Goal: Transaction & Acquisition: Purchase product/service

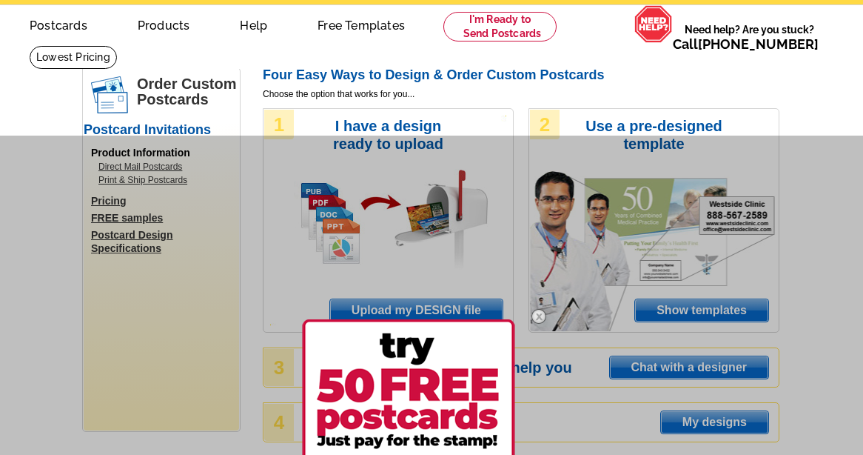
scroll to position [33, 0]
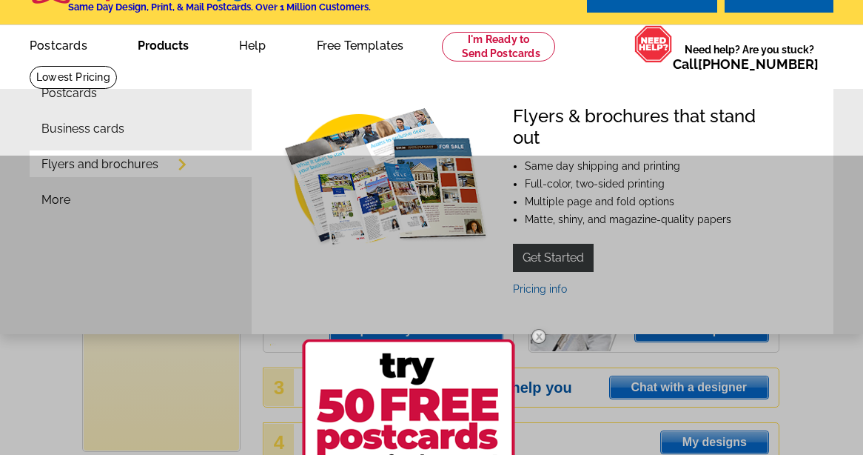
click at [164, 51] on link "Products" at bounding box center [163, 44] width 98 height 35
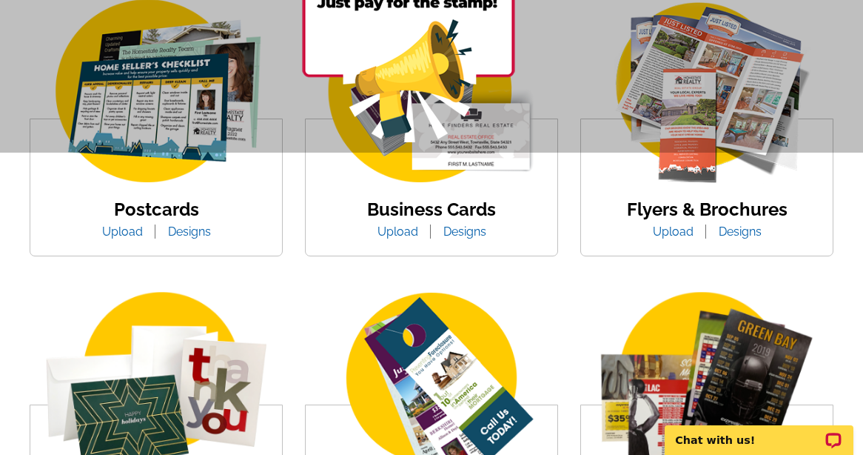
scroll to position [227, 0]
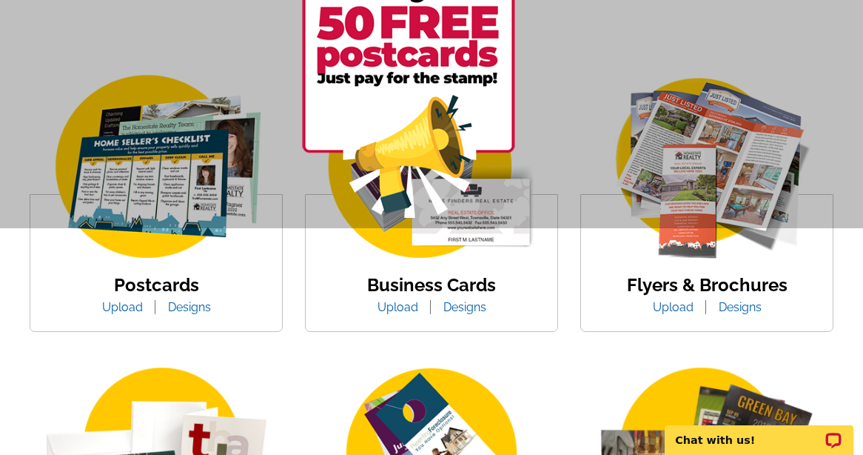
click at [730, 288] on link "Flyers & Brochures" at bounding box center [707, 284] width 161 height 21
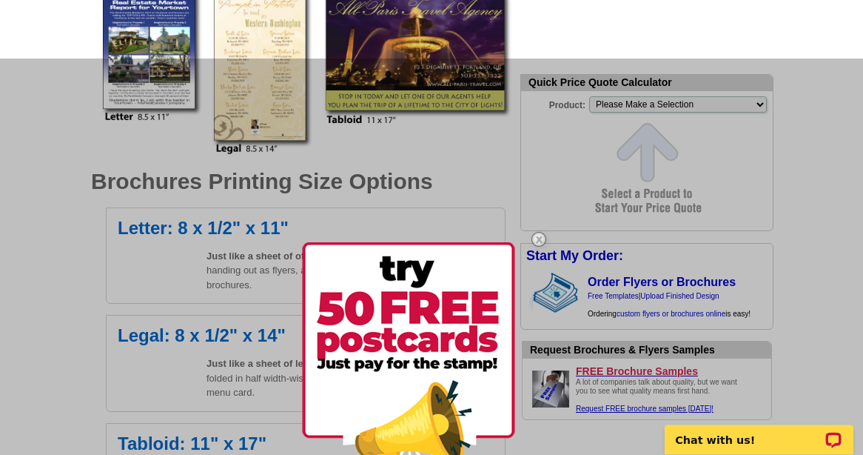
scroll to position [340, 0]
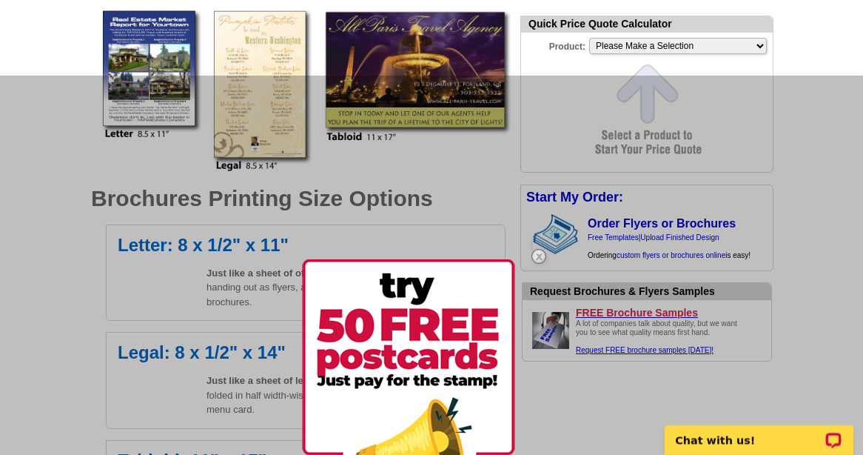
click at [537, 256] on img at bounding box center [538, 256] width 43 height 43
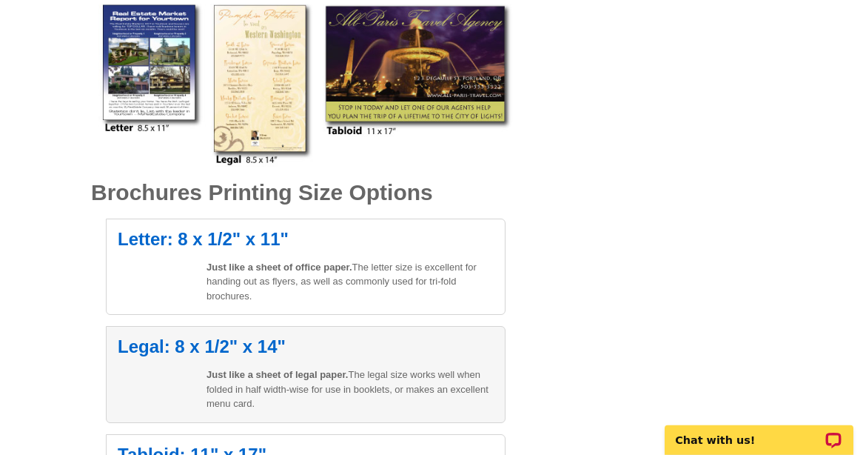
scroll to position [0, 0]
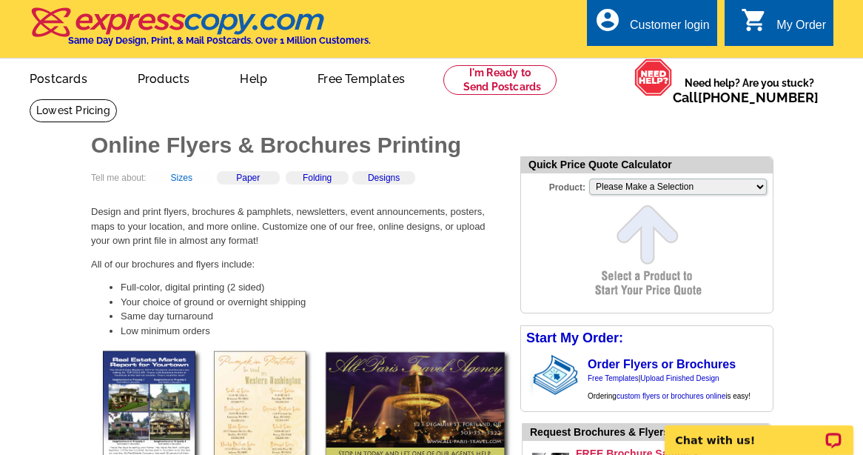
click at [178, 182] on link "Sizes" at bounding box center [181, 177] width 21 height 10
click at [93, 119] on link at bounding box center [73, 110] width 87 height 23
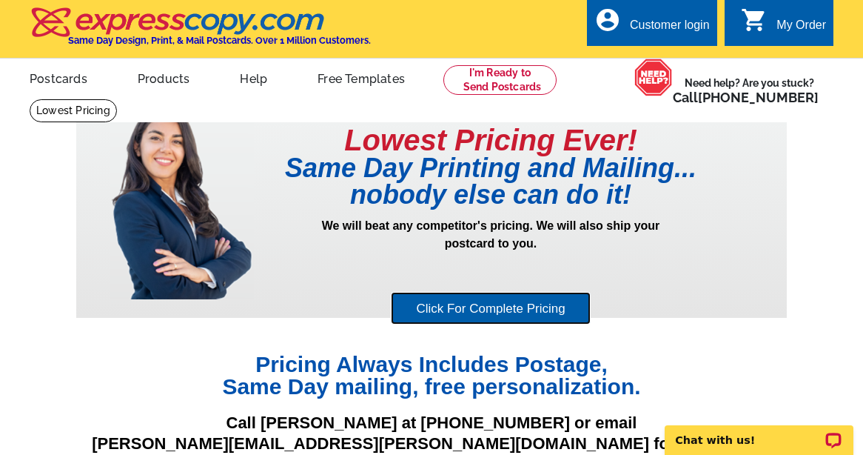
click at [506, 313] on link "Click For Complete Pricing" at bounding box center [490, 308] width 199 height 33
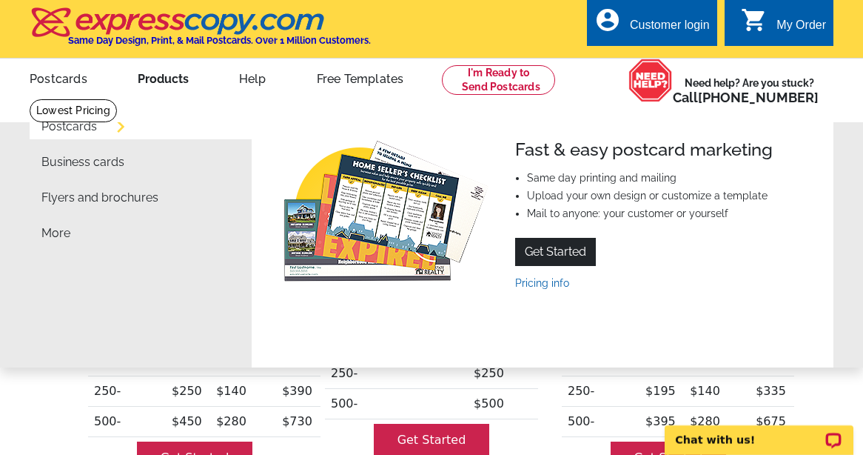
click at [148, 77] on link "Products" at bounding box center [163, 77] width 98 height 35
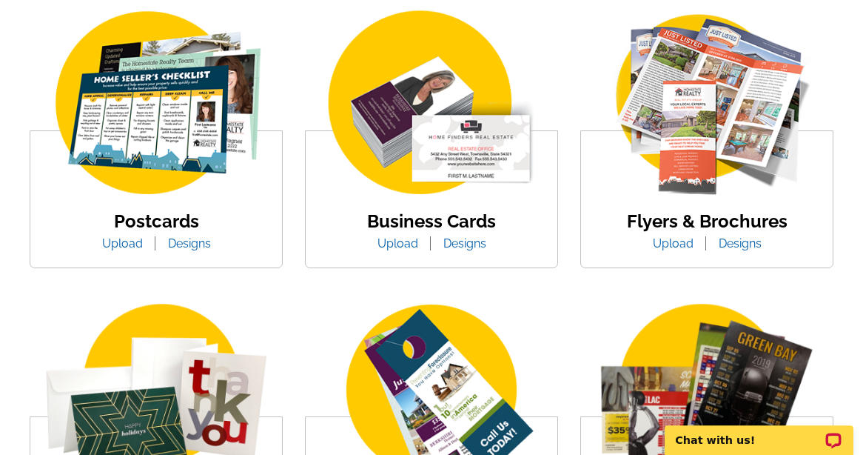
scroll to position [302, 0]
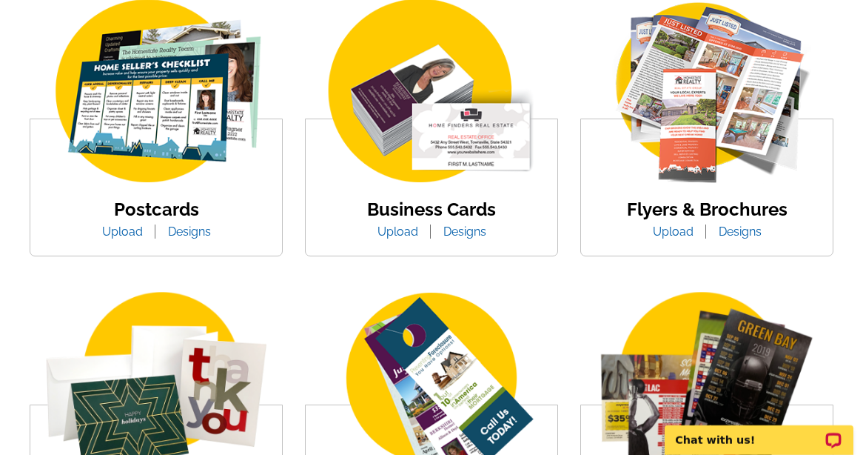
click at [734, 234] on link "Designs" at bounding box center [740, 231] width 65 height 14
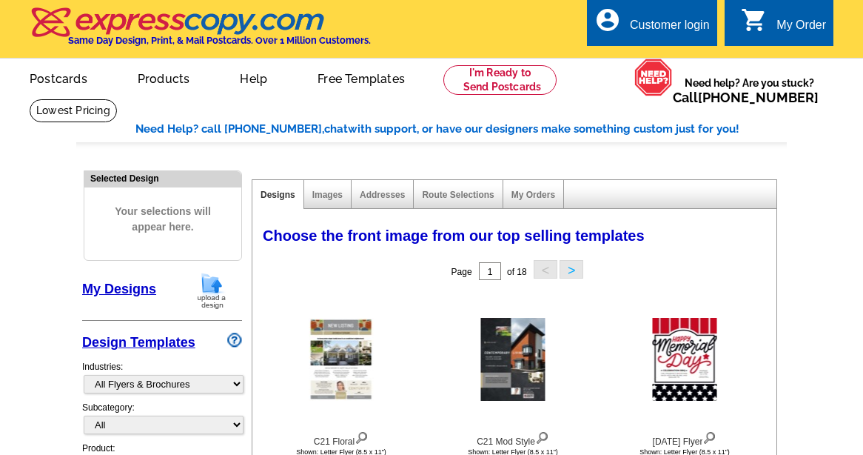
select select "972"
select select "2"
select select "6"
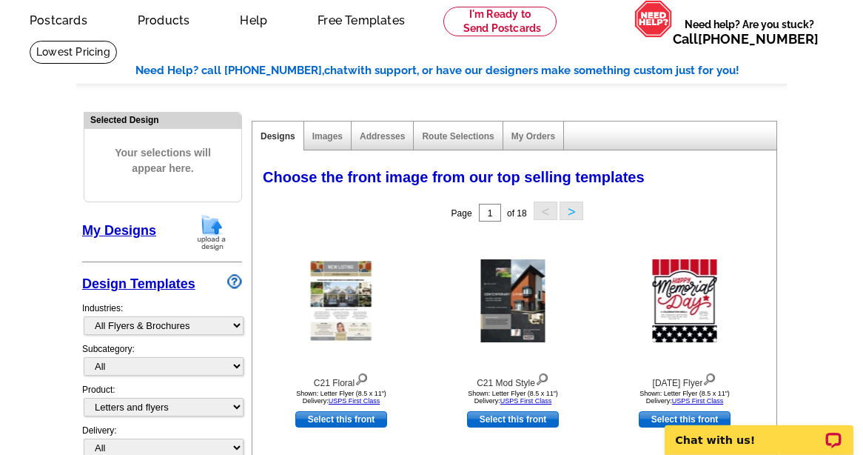
scroll to position [38, 0]
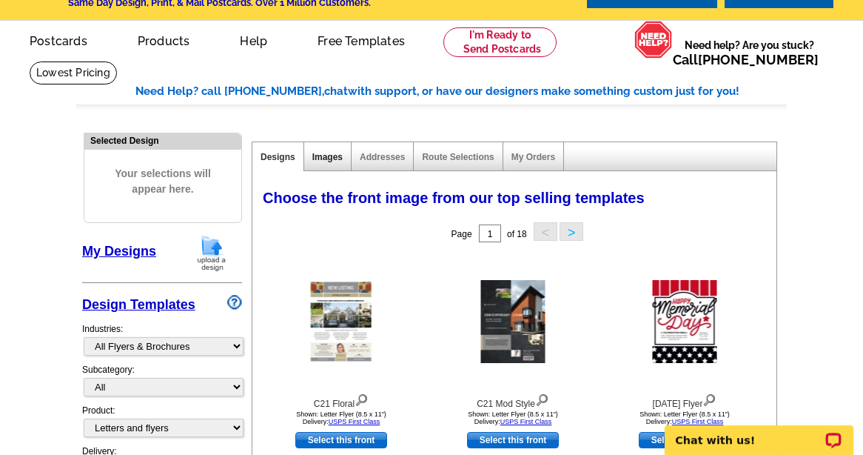
click at [327, 160] on link "Images" at bounding box center [327, 157] width 30 height 10
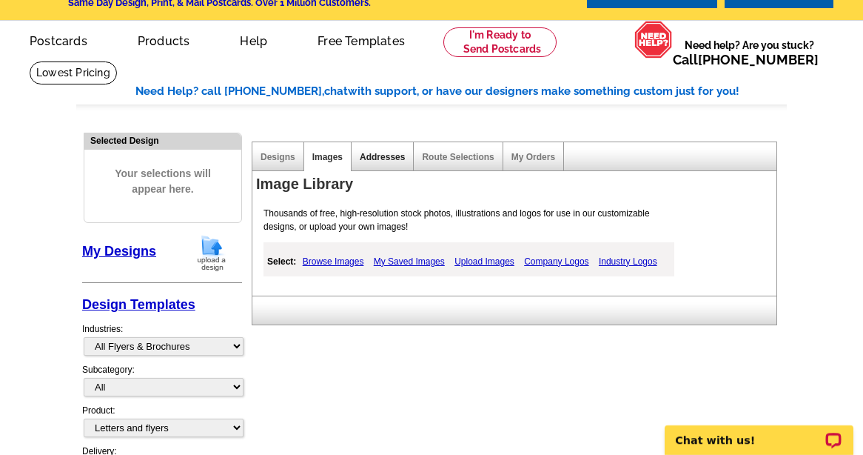
click at [383, 157] on link "Addresses" at bounding box center [382, 157] width 45 height 10
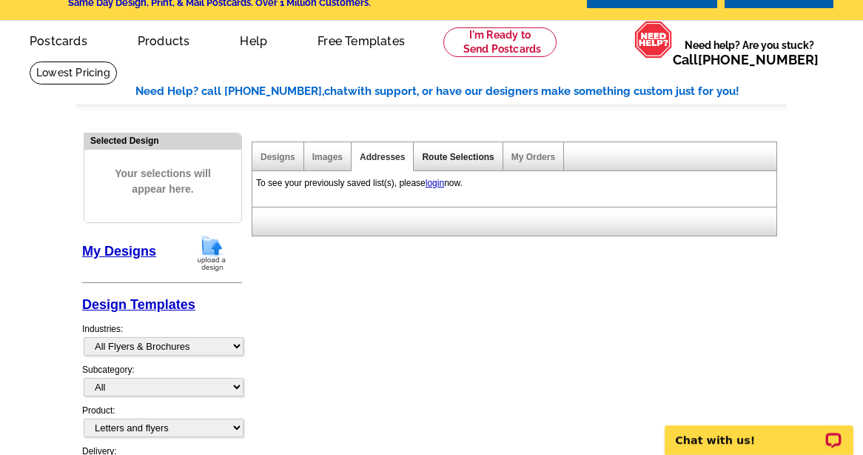
click at [463, 155] on link "Route Selections" at bounding box center [458, 157] width 72 height 10
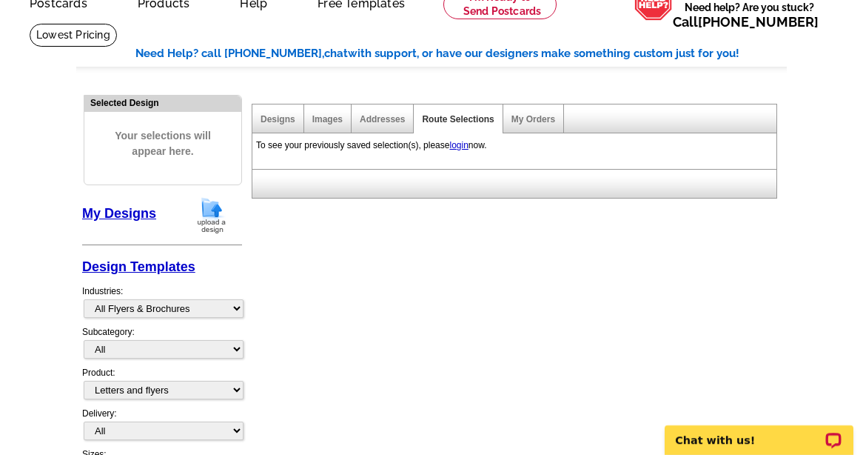
scroll to position [0, 0]
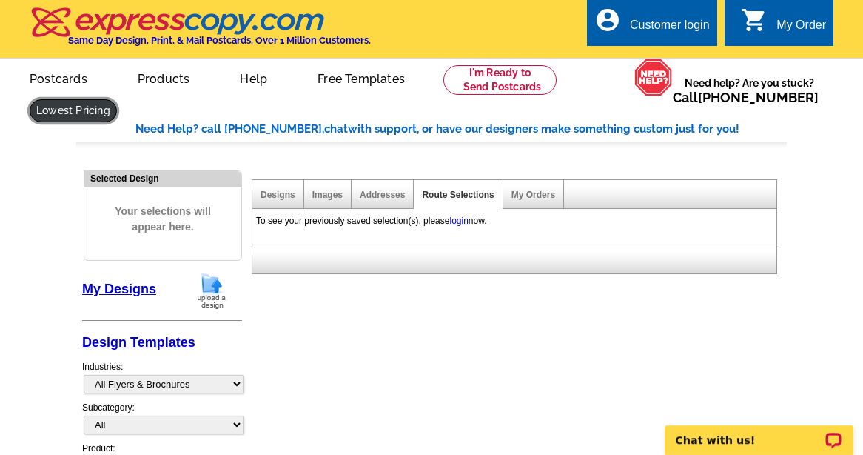
click at [84, 122] on link at bounding box center [73, 110] width 87 height 23
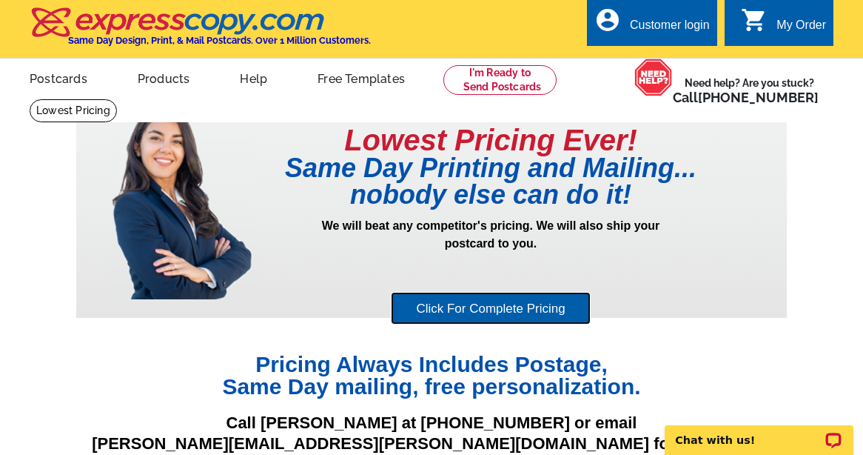
click at [469, 309] on link "Click For Complete Pricing" at bounding box center [490, 308] width 199 height 33
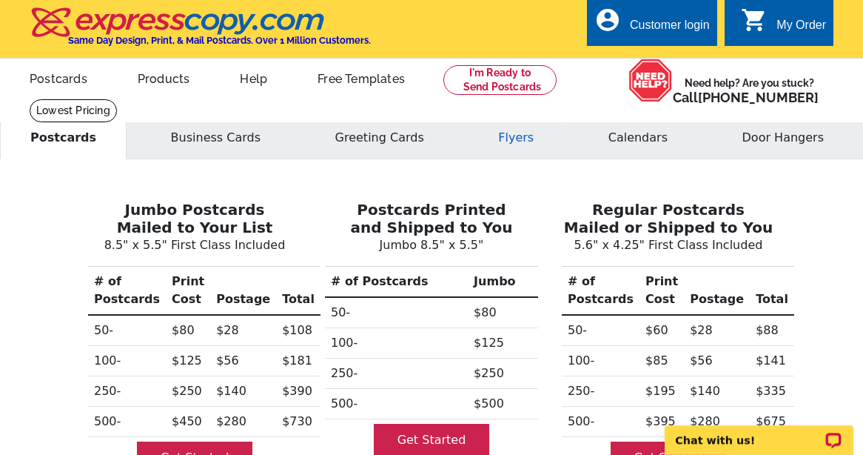
click at [514, 144] on button "Flyers" at bounding box center [516, 137] width 96 height 43
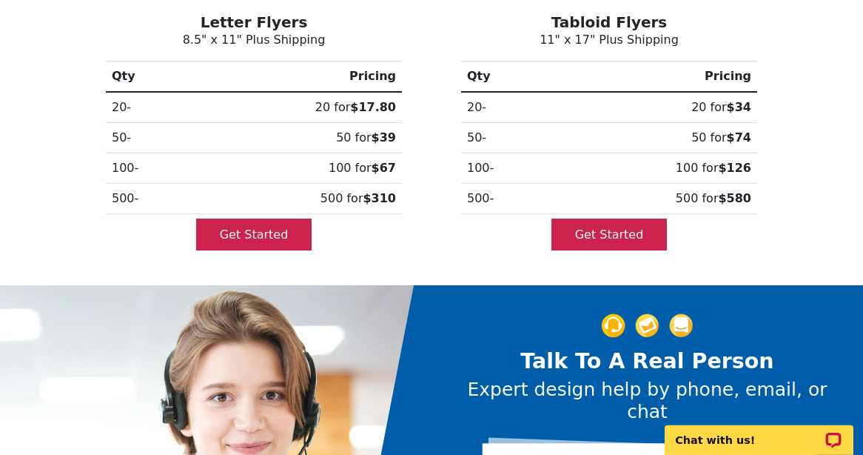
scroll to position [172, 0]
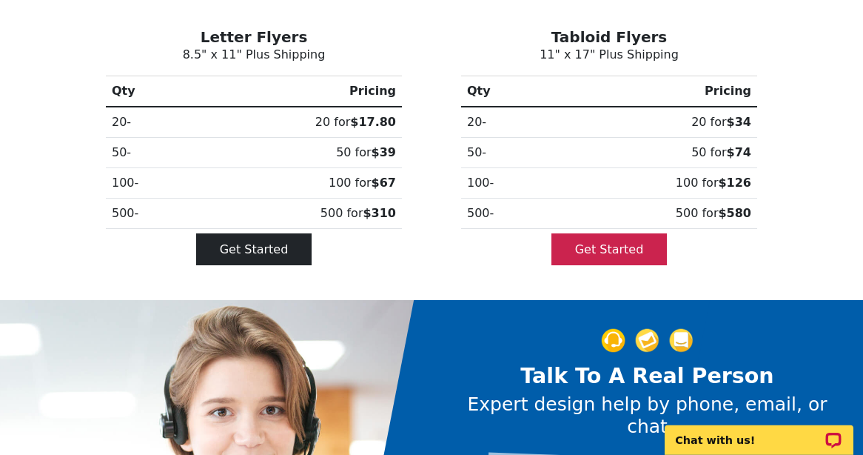
click at [256, 252] on link "Get Started" at bounding box center [254, 249] width 116 height 32
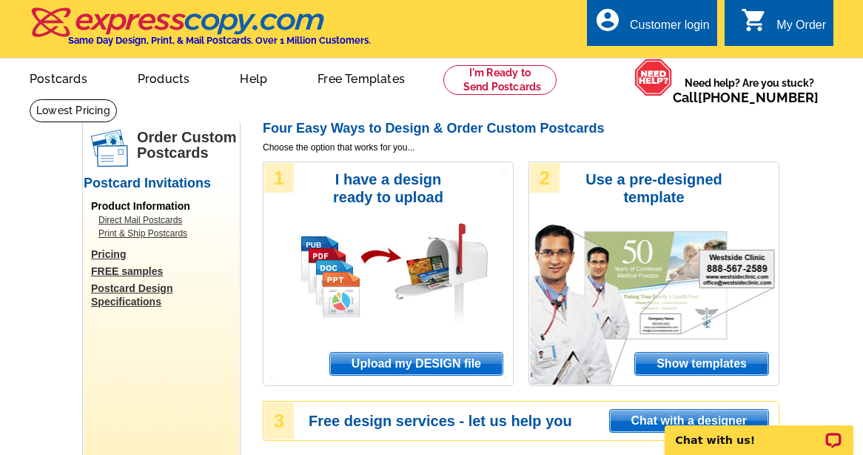
click at [107, 254] on link "Pricing" at bounding box center [165, 253] width 148 height 13
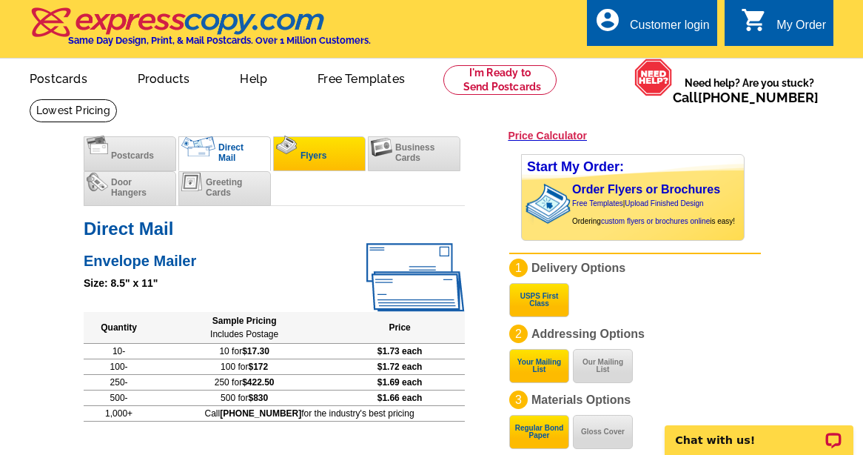
click at [320, 152] on span "Flyers" at bounding box center [314, 155] width 26 height 10
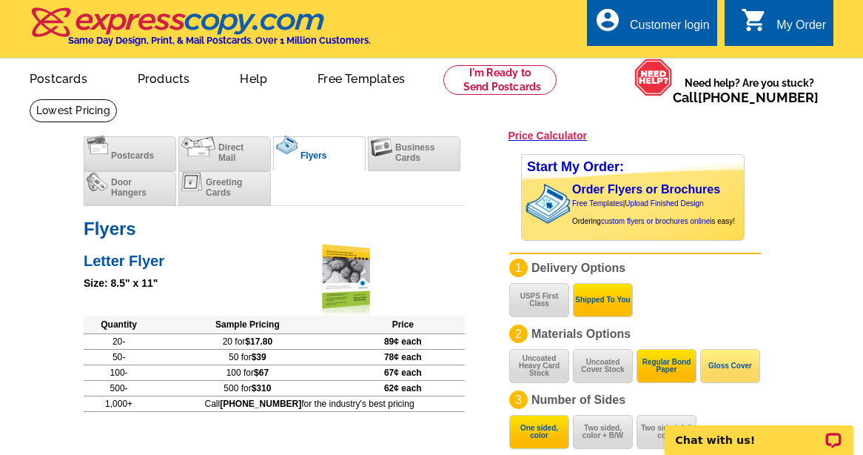
click at [722, 375] on button "Gloss Cover" at bounding box center [730, 366] width 60 height 34
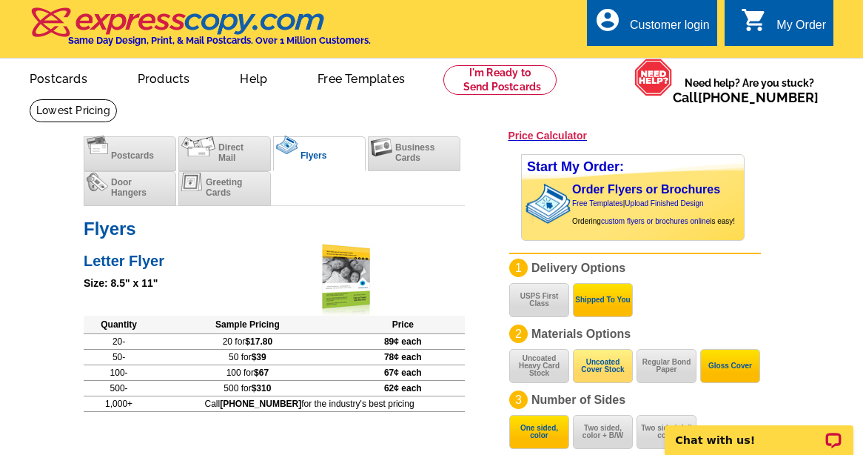
click at [609, 363] on button "Uncoated Cover Stock" at bounding box center [603, 366] width 60 height 34
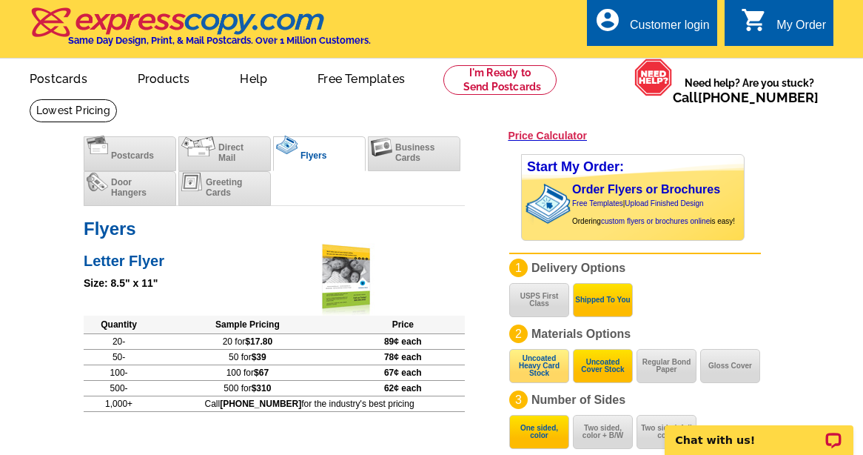
click at [543, 368] on button "Uncoated Heavy Card Stock" at bounding box center [539, 366] width 60 height 34
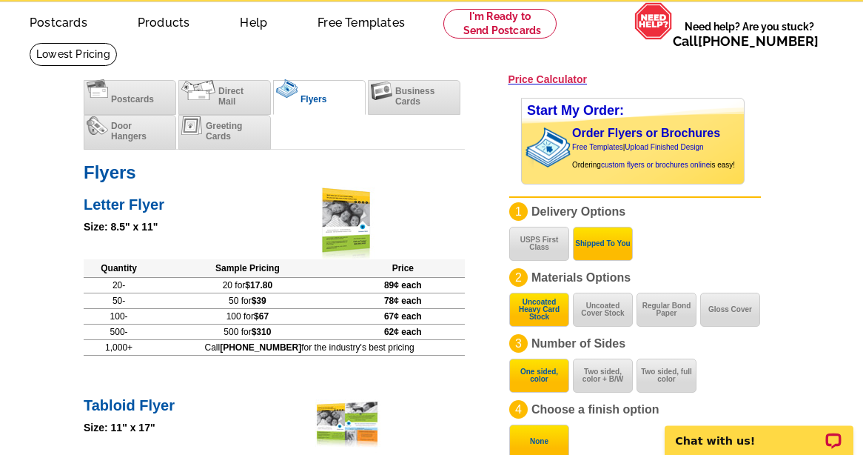
scroll to position [76, 0]
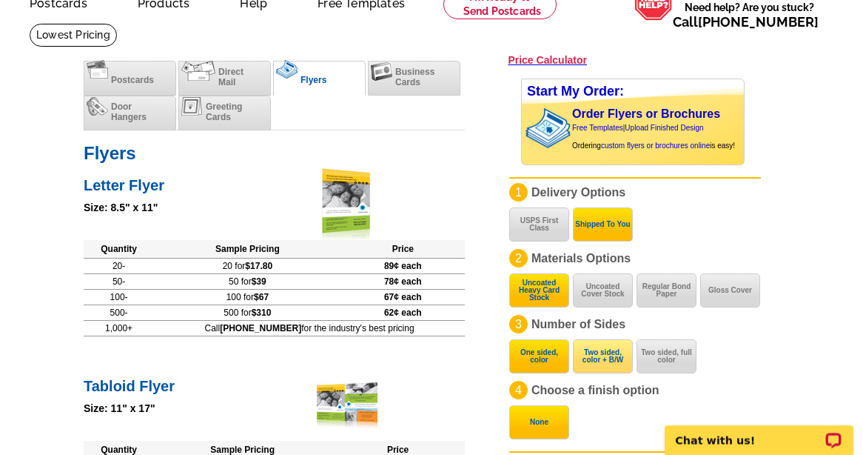
click at [599, 356] on button "Two sided, color + B/W" at bounding box center [603, 356] width 60 height 34
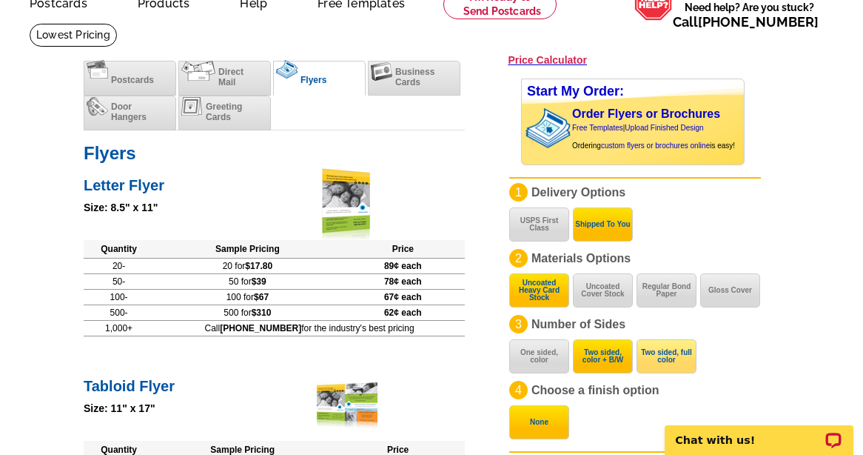
click at [659, 354] on button "Two sided, full color" at bounding box center [667, 356] width 60 height 34
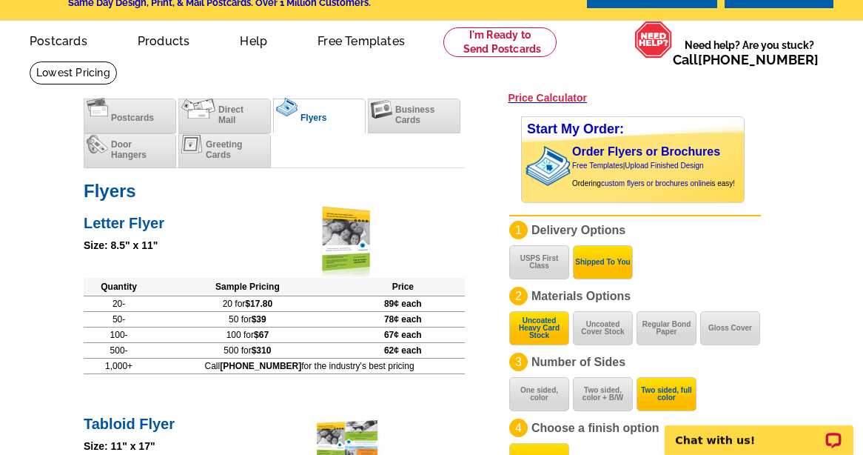
scroll to position [227, 0]
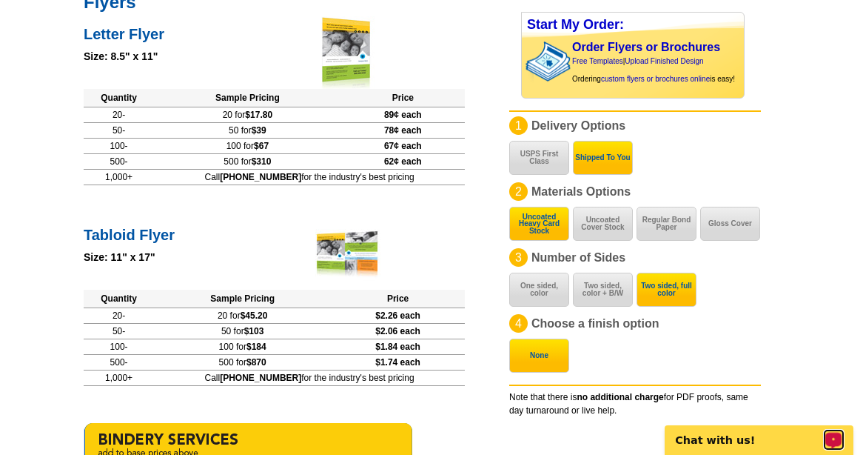
click at [827, 441] on div "Open LiveChat chat widget" at bounding box center [834, 438] width 19 height 19
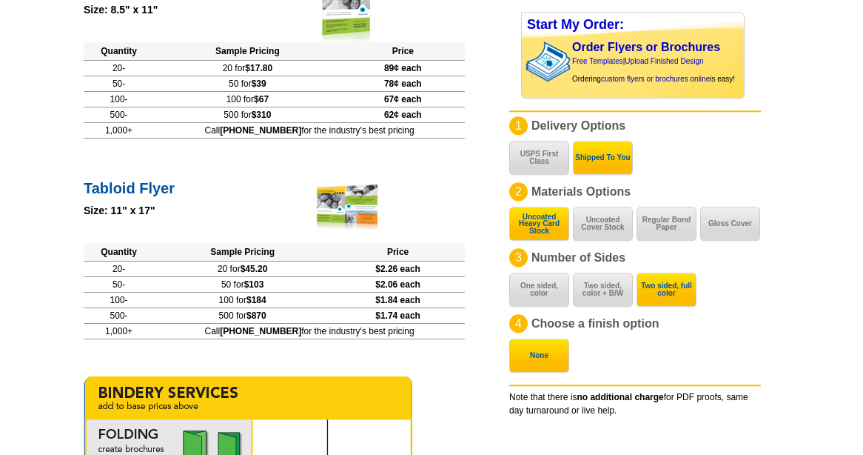
scroll to position [287, 0]
